Goal: Task Accomplishment & Management: Use online tool/utility

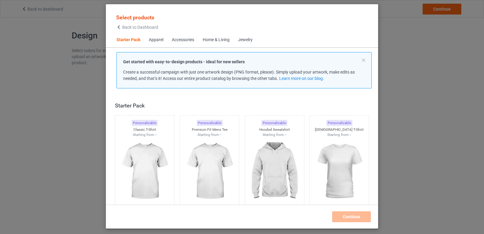
scroll to position [8, 0]
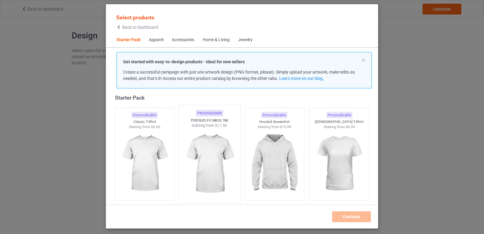
click at [199, 155] on img at bounding box center [209, 163] width 57 height 71
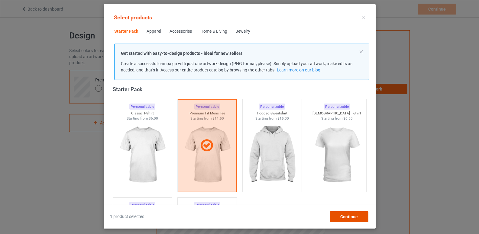
click at [350, 217] on span "Continue" at bounding box center [349, 216] width 18 height 5
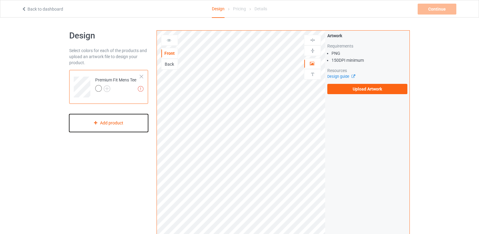
click at [117, 121] on div "Add product" at bounding box center [108, 123] width 79 height 18
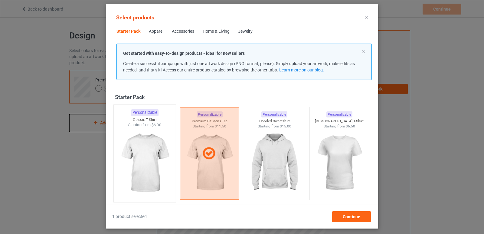
scroll to position [8, 0]
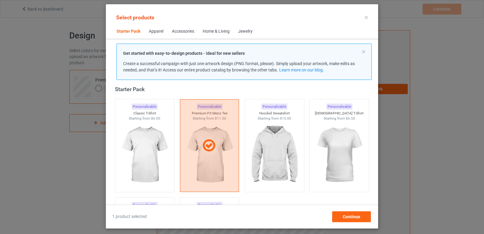
click at [365, 15] on div at bounding box center [366, 18] width 11 height 10
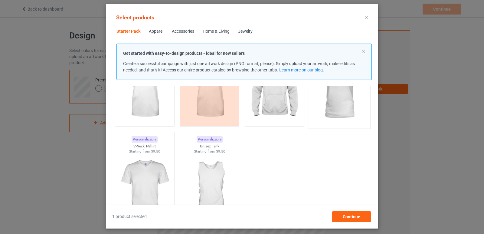
scroll to position [99, 0]
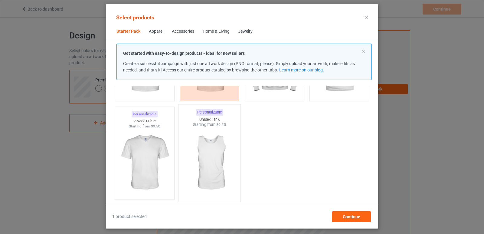
click at [210, 150] on img at bounding box center [209, 162] width 57 height 71
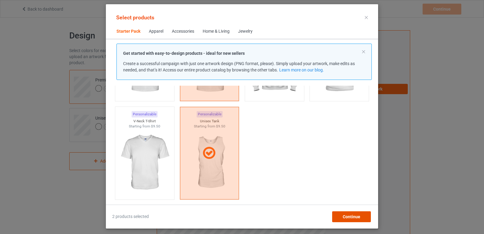
drag, startPoint x: 353, startPoint y: 216, endPoint x: 350, endPoint y: 205, distance: 11.2
click at [352, 216] on span "Continue" at bounding box center [352, 216] width 18 height 5
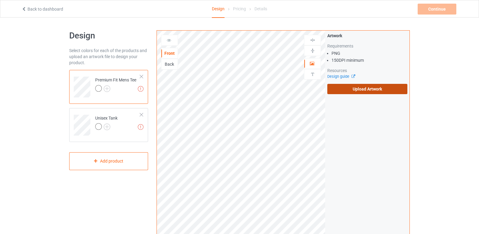
click at [362, 87] on label "Upload Artwork" at bounding box center [368, 89] width 80 height 10
click at [0, 0] on input "Upload Artwork" at bounding box center [0, 0] width 0 height 0
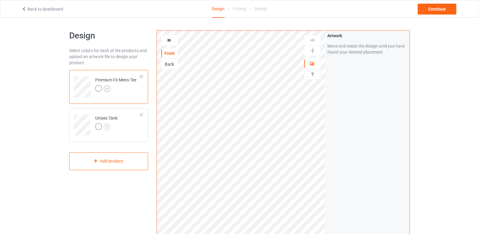
click at [106, 88] on img at bounding box center [107, 88] width 7 height 7
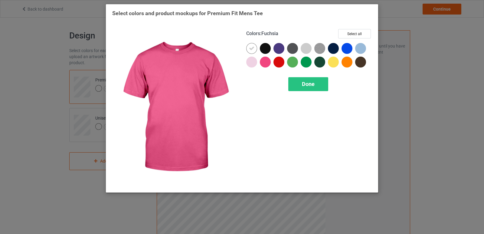
click at [267, 63] on div at bounding box center [265, 62] width 11 height 11
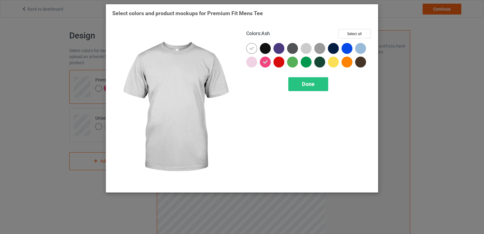
click at [307, 49] on div at bounding box center [306, 48] width 11 height 11
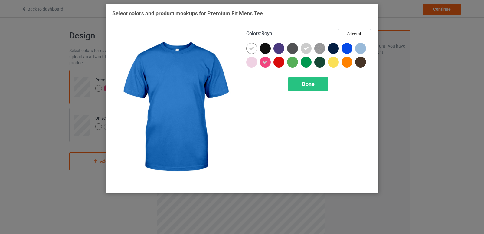
click at [347, 47] on div at bounding box center [346, 48] width 11 height 11
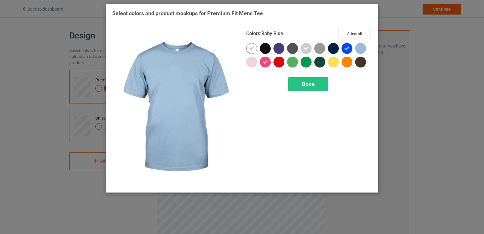
click at [364, 47] on div at bounding box center [360, 48] width 11 height 11
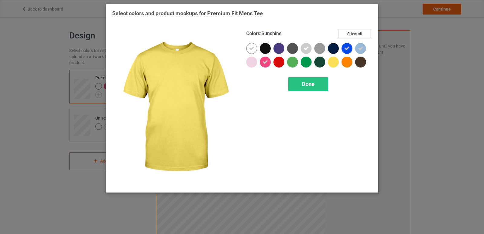
click at [330, 62] on div at bounding box center [333, 62] width 11 height 11
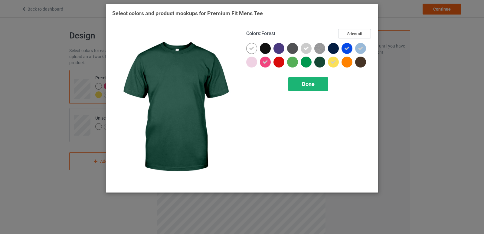
click at [316, 84] on div "Done" at bounding box center [308, 84] width 40 height 14
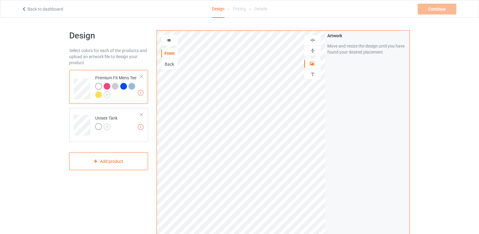
click at [363, 112] on div "Artwork Move and resize the design until you have found your desired placement" at bounding box center [367, 146] width 84 height 230
click at [360, 126] on div "Artwork Move and resize the design until you have found your desired placement" at bounding box center [367, 146] width 84 height 230
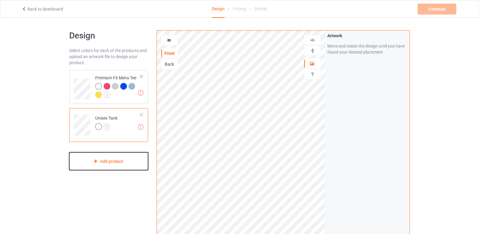
click at [113, 162] on div "Add product" at bounding box center [108, 161] width 79 height 18
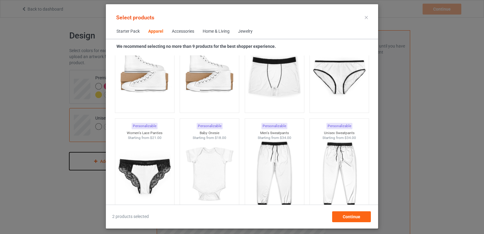
scroll to position [764, 0]
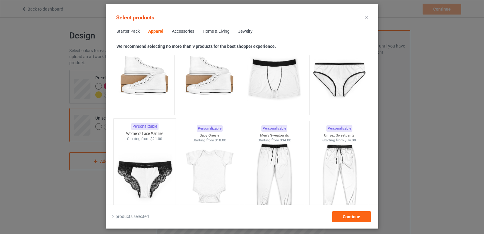
click at [152, 179] on img at bounding box center [144, 177] width 57 height 71
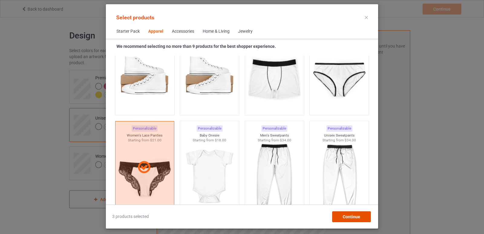
click at [352, 216] on span "Continue" at bounding box center [352, 216] width 18 height 5
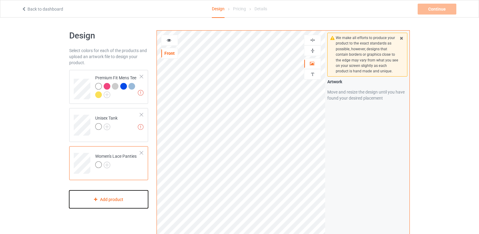
click at [128, 208] on div "Add product" at bounding box center [108, 199] width 79 height 18
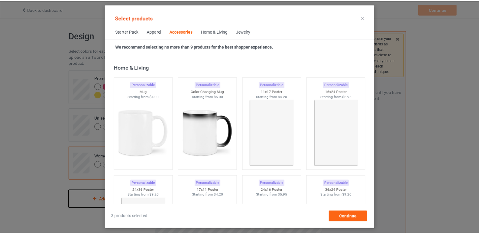
scroll to position [2669, 0]
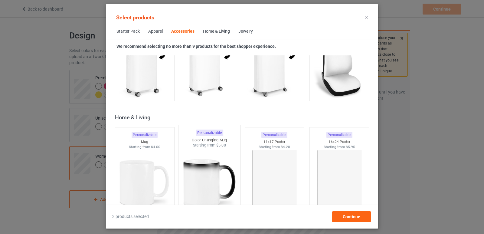
click at [210, 184] on img at bounding box center [209, 183] width 57 height 71
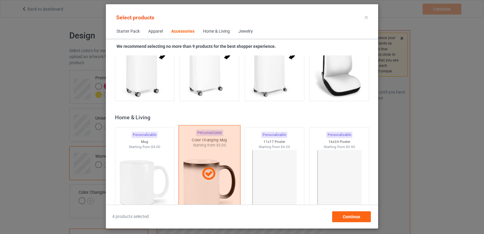
drag, startPoint x: 149, startPoint y: 177, endPoint x: 181, endPoint y: 187, distance: 34.0
click at [149, 177] on img at bounding box center [145, 183] width 54 height 68
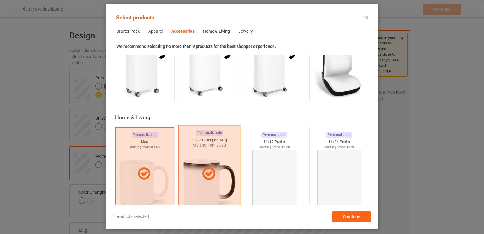
click at [208, 188] on div at bounding box center [209, 173] width 62 height 97
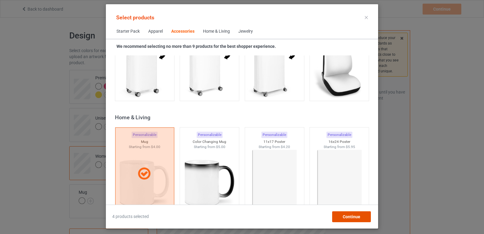
click at [349, 215] on span "Continue" at bounding box center [352, 216] width 18 height 5
